Goal: Transaction & Acquisition: Purchase product/service

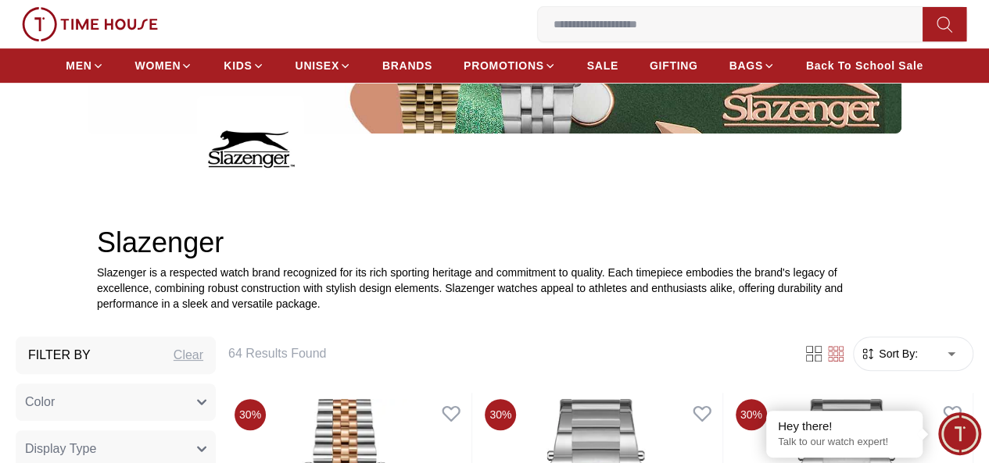
scroll to position [625, 0]
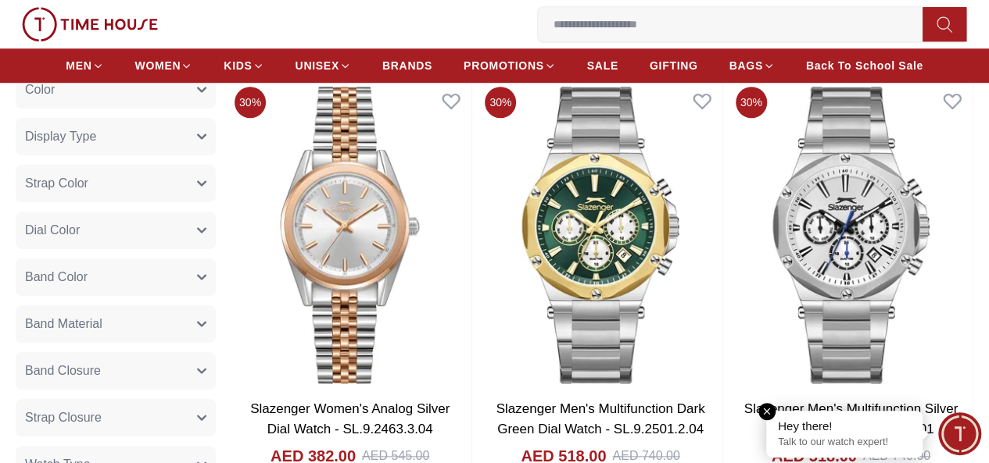
click at [767, 413] on em "Close tooltip" at bounding box center [766, 411] width 17 height 17
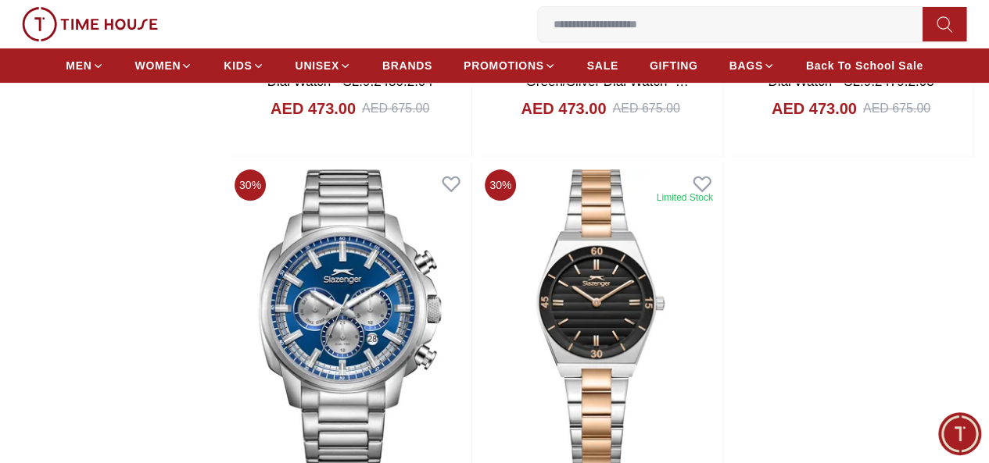
scroll to position [2813, 0]
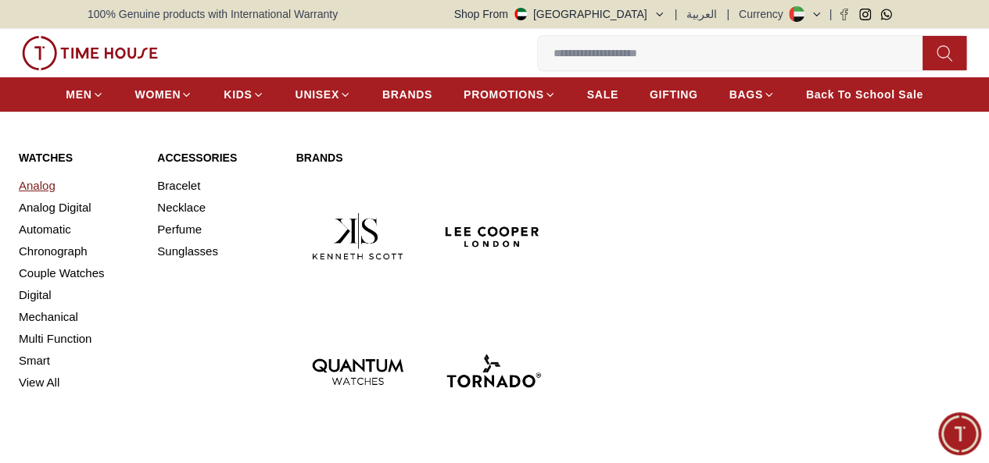
click at [44, 197] on link "Analog" at bounding box center [79, 186] width 120 height 22
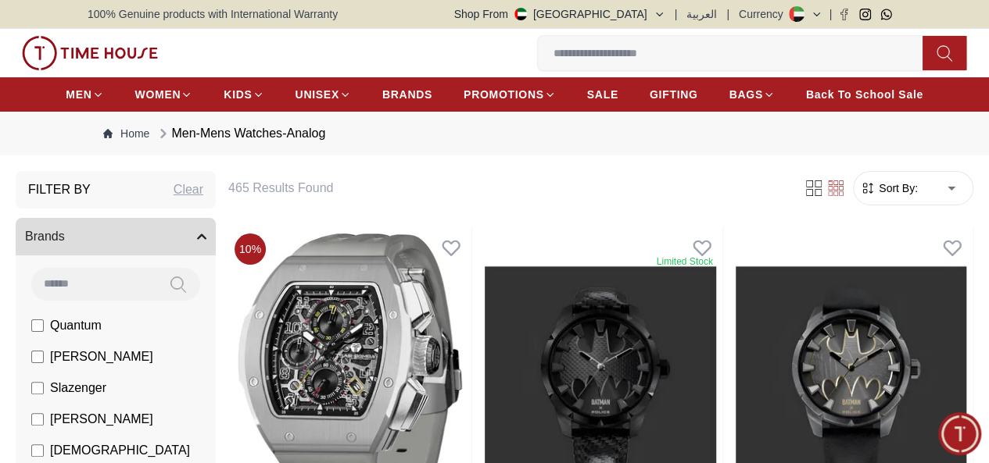
click at [875, 196] on span "Sort By:" at bounding box center [896, 189] width 42 height 16
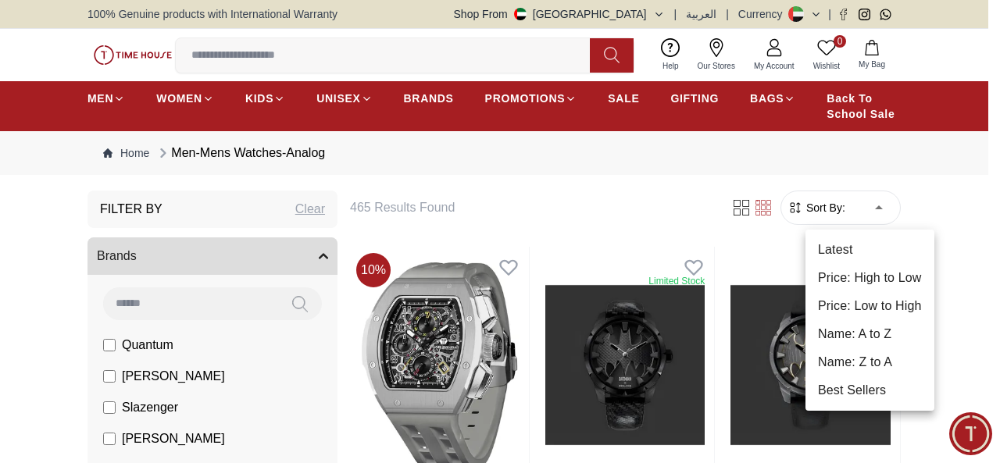
click at [48, 270] on div at bounding box center [500, 231] width 1000 height 463
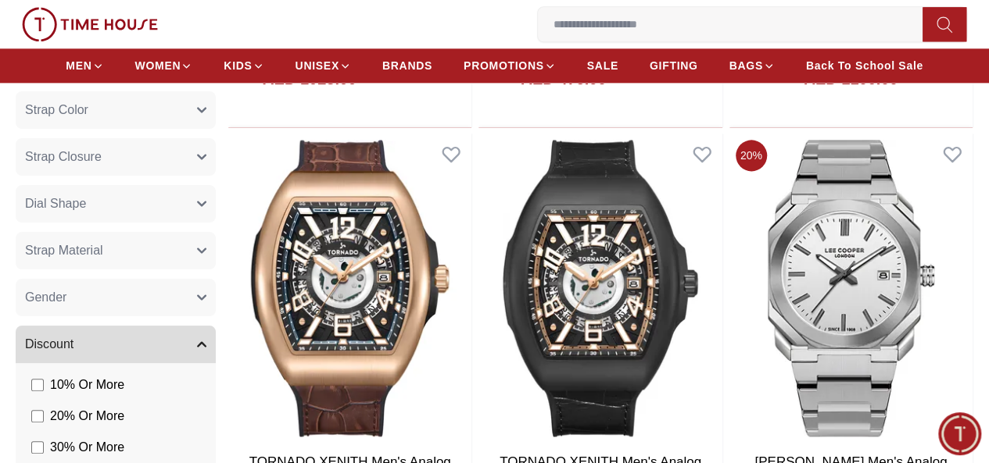
scroll to position [1250, 0]
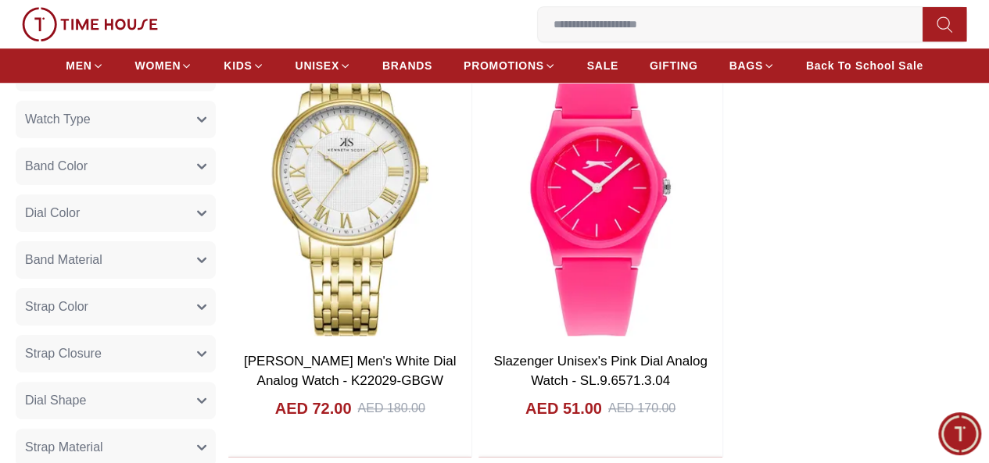
scroll to position [938, 0]
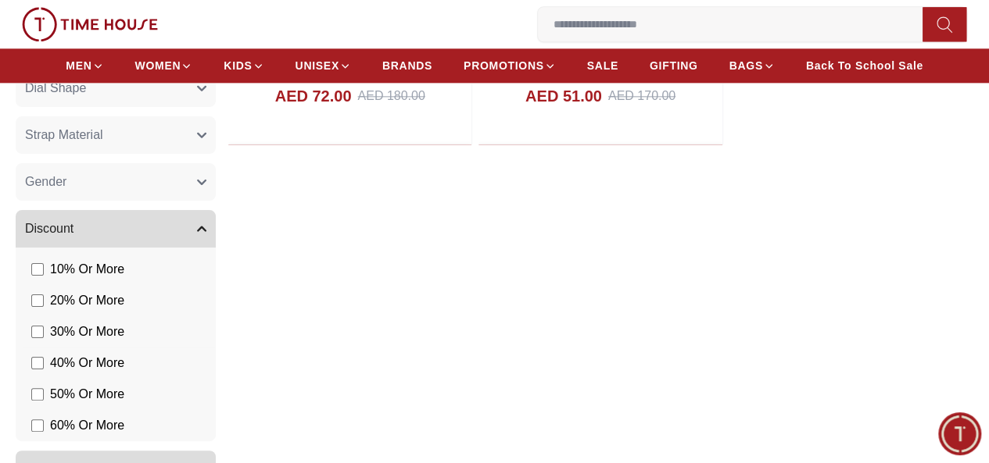
click at [124, 373] on span "40 % Or More" at bounding box center [87, 363] width 74 height 19
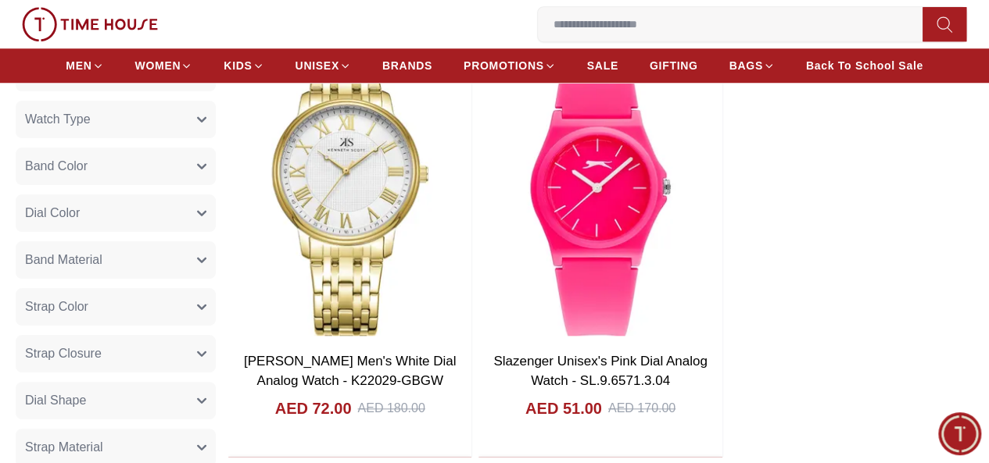
scroll to position [313, 0]
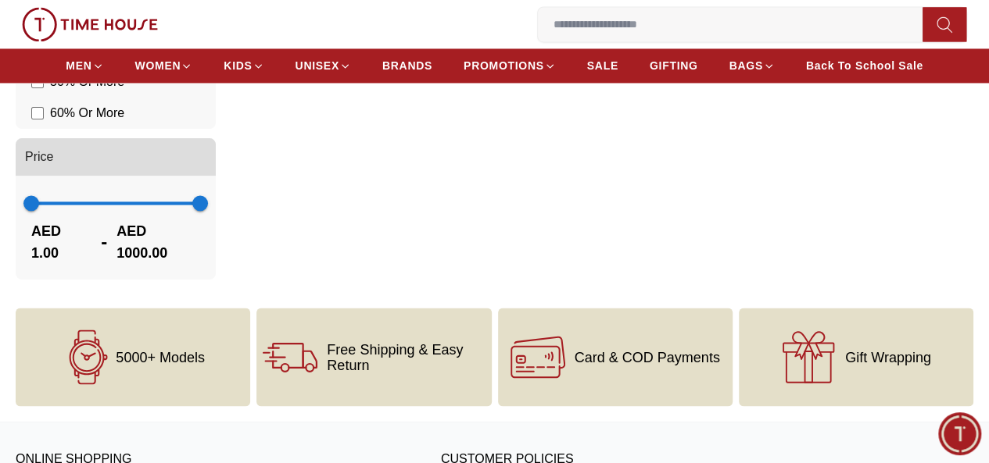
scroll to position [938, 0]
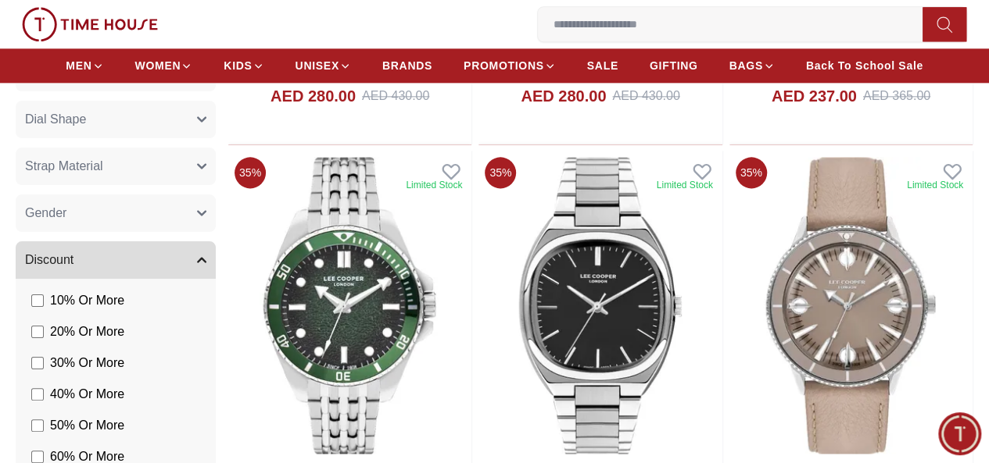
scroll to position [969, 0]
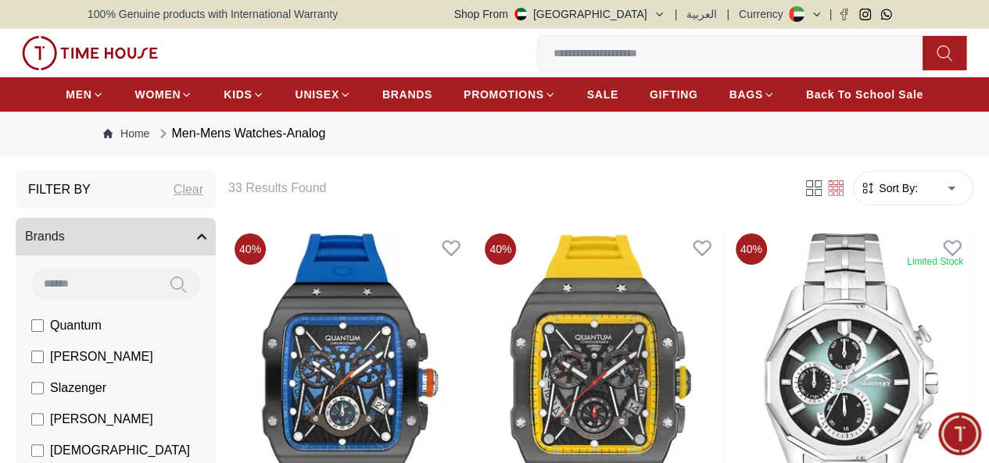
click at [875, 196] on span "Sort By:" at bounding box center [896, 189] width 42 height 16
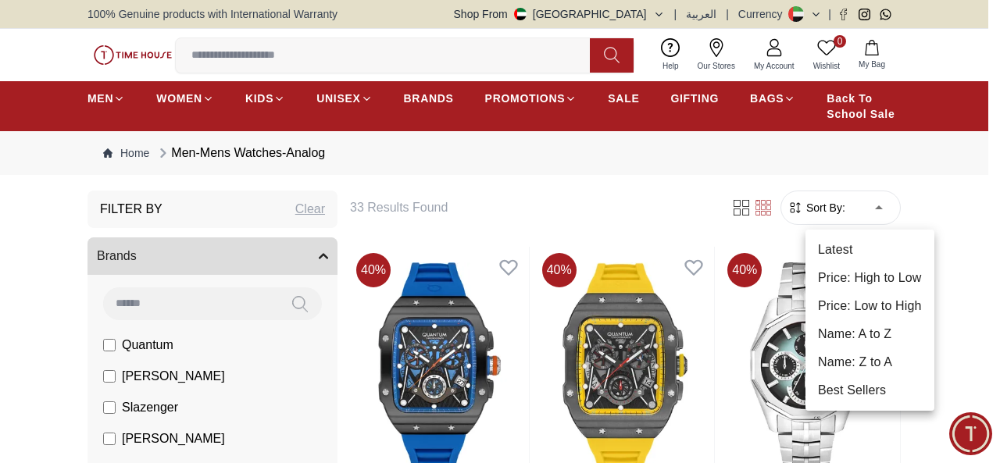
click at [864, 302] on li "Price: Low to High" at bounding box center [870, 306] width 129 height 28
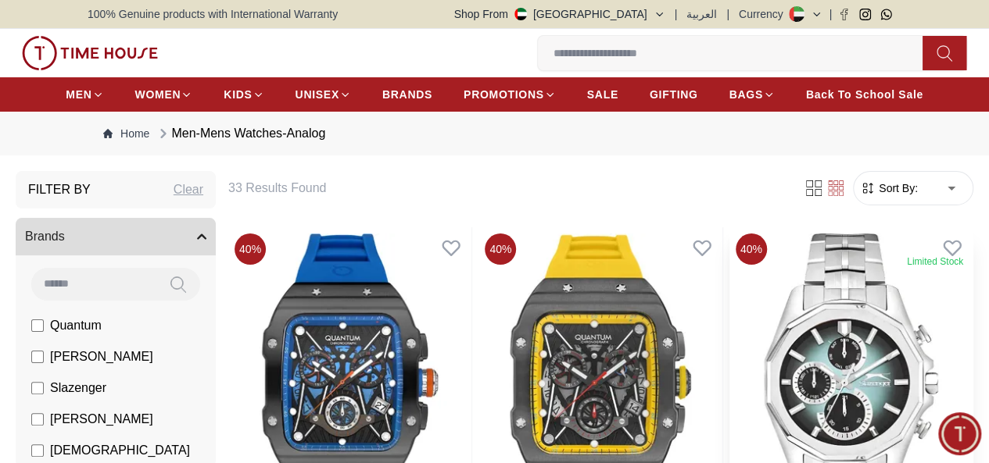
type input "*"
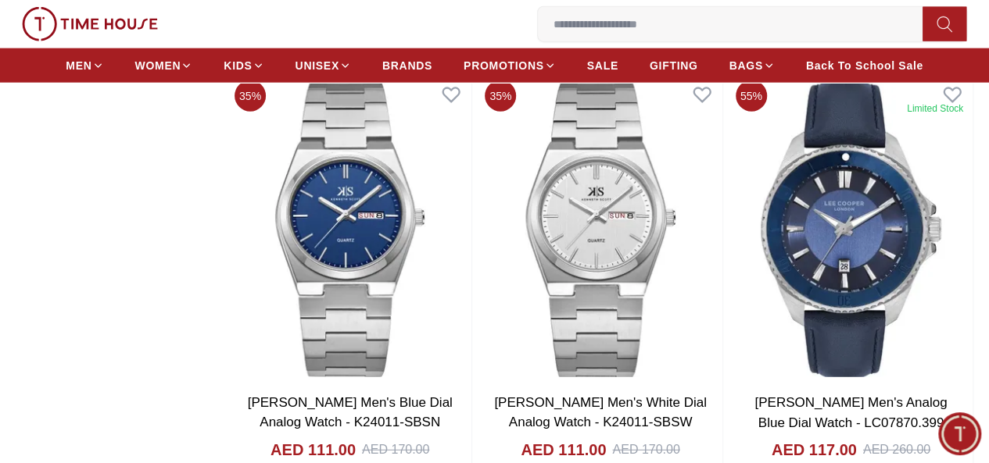
scroll to position [2188, 0]
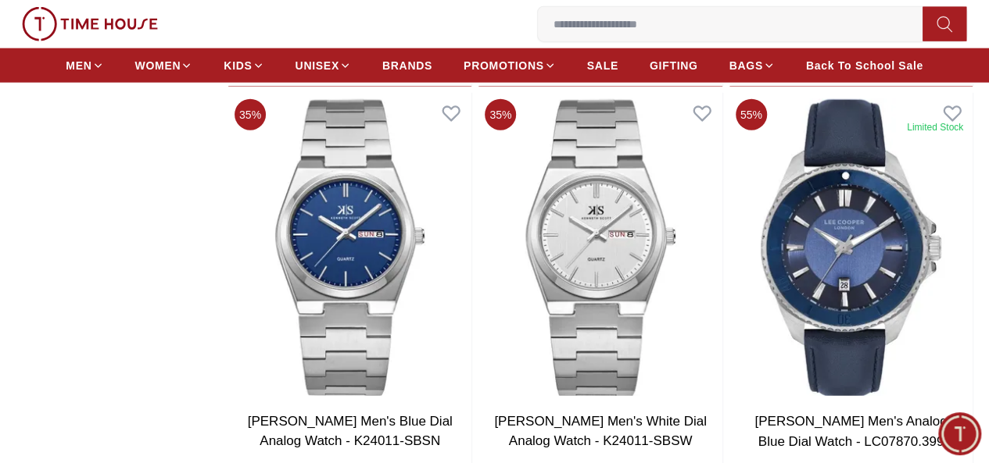
scroll to position [938, 0]
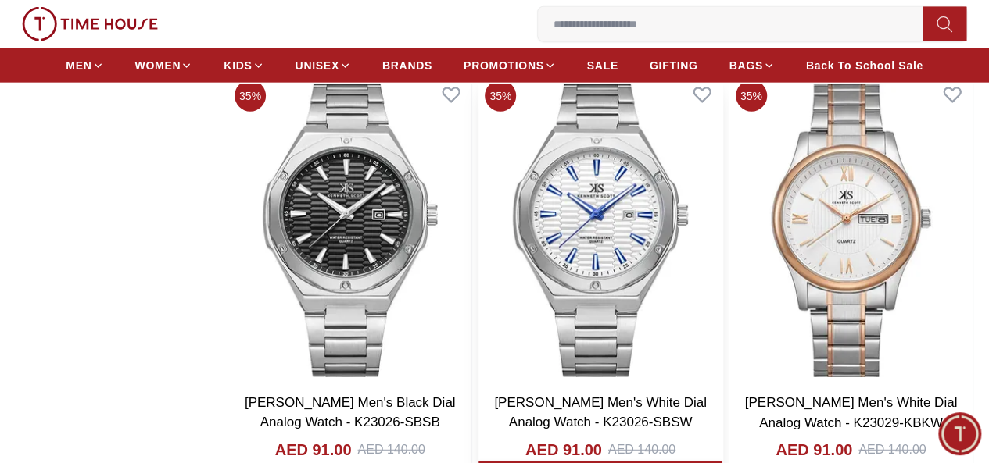
scroll to position [1563, 0]
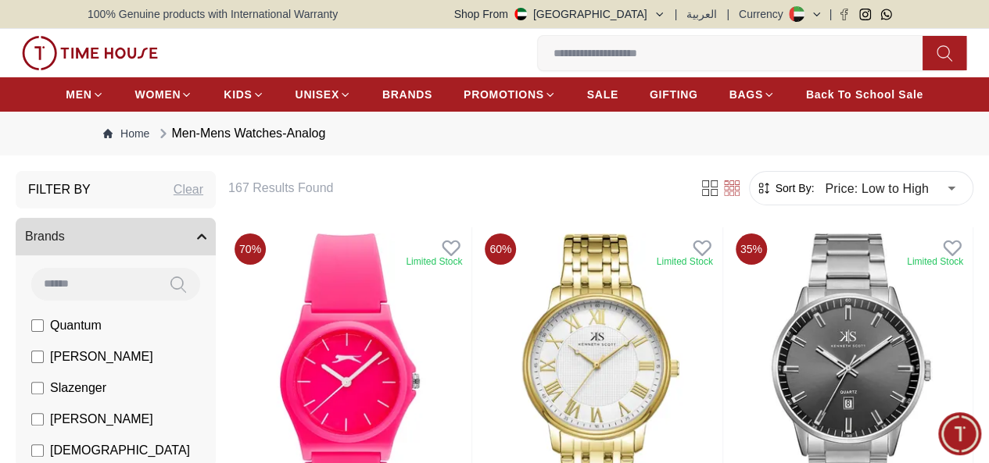
click at [157, 256] on button "Brands" at bounding box center [116, 237] width 200 height 38
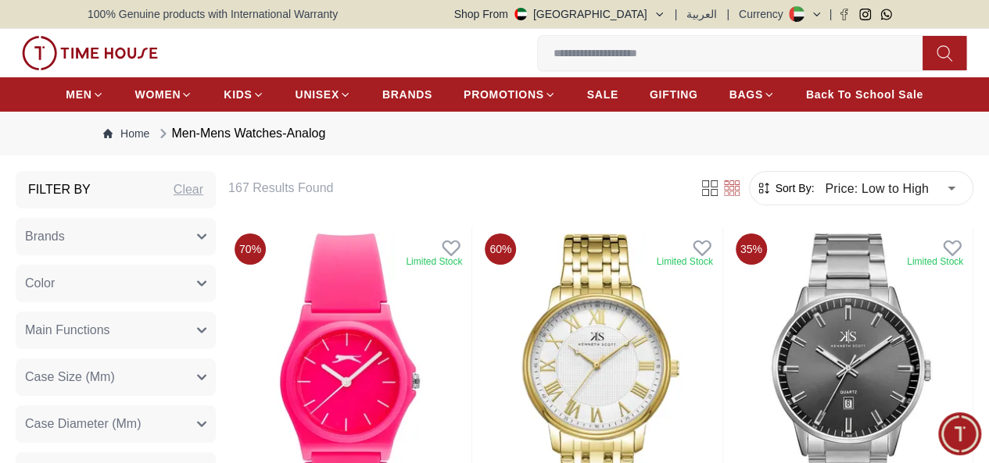
click at [157, 256] on button "Brands" at bounding box center [116, 237] width 200 height 38
